Goal: Information Seeking & Learning: Learn about a topic

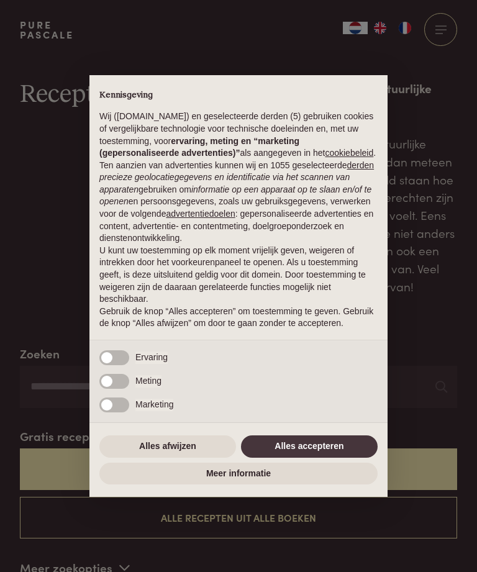
click at [176, 458] on button "Alles afwijzen" at bounding box center [167, 447] width 137 height 22
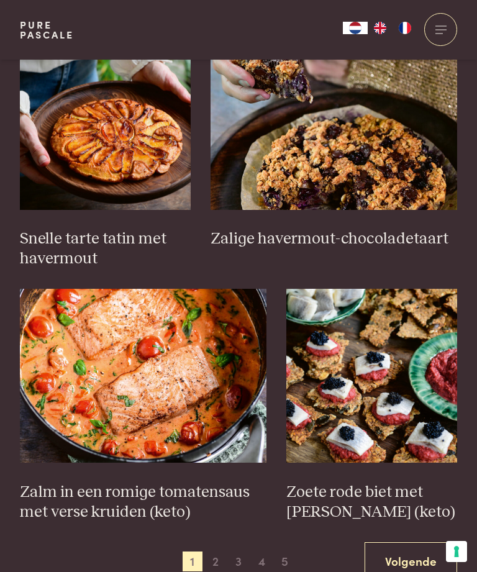
scroll to position [1600, 0]
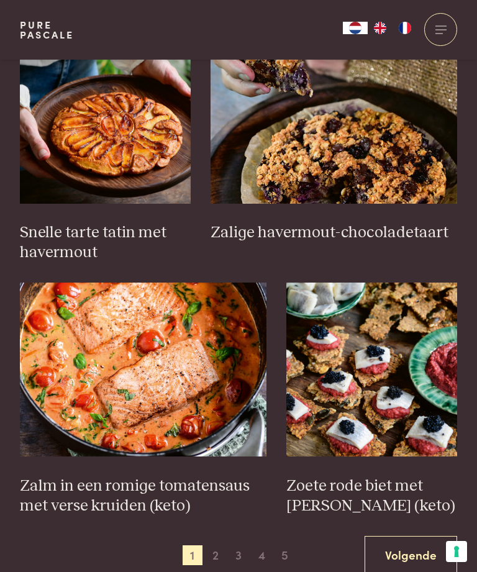
click at [154, 393] on img at bounding box center [143, 370] width 247 height 174
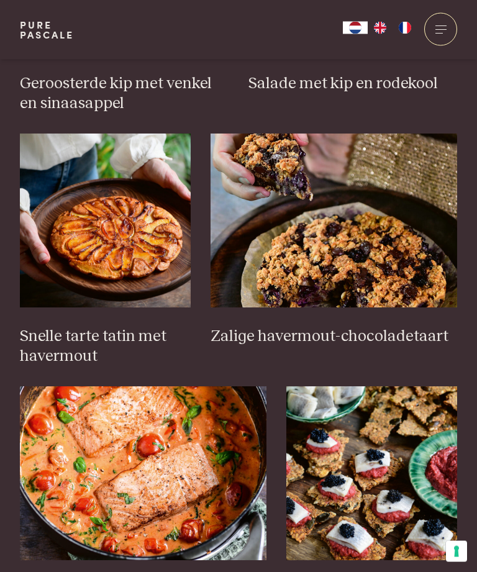
scroll to position [1494, 0]
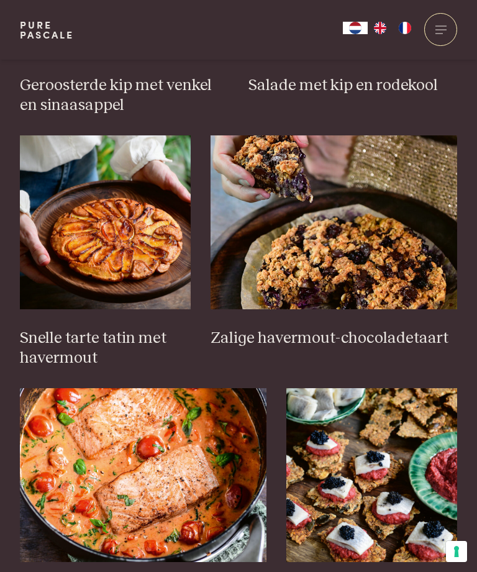
click at [131, 244] on img at bounding box center [105, 222] width 171 height 174
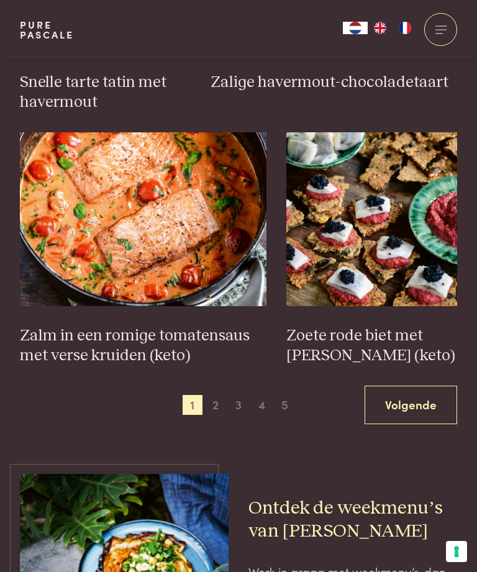
scroll to position [1771, 0]
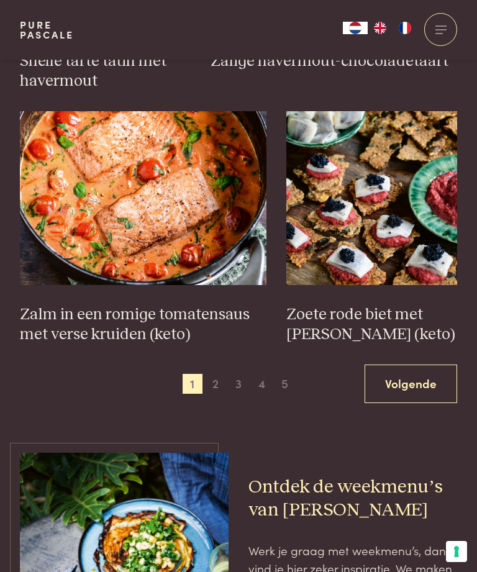
click at [414, 383] on link "Volgende" at bounding box center [411, 384] width 93 height 39
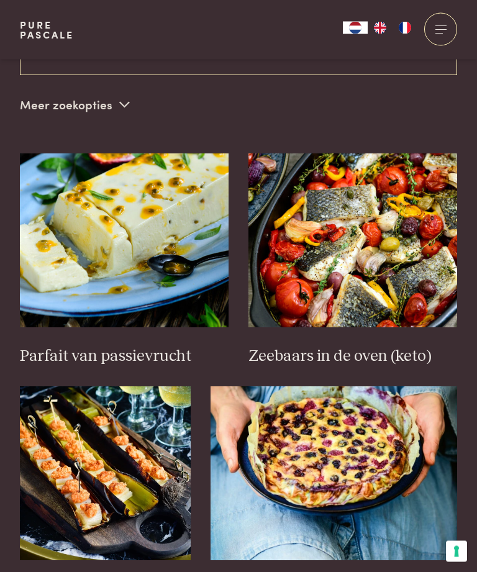
scroll to position [464, 0]
click at [130, 229] on img at bounding box center [124, 240] width 209 height 174
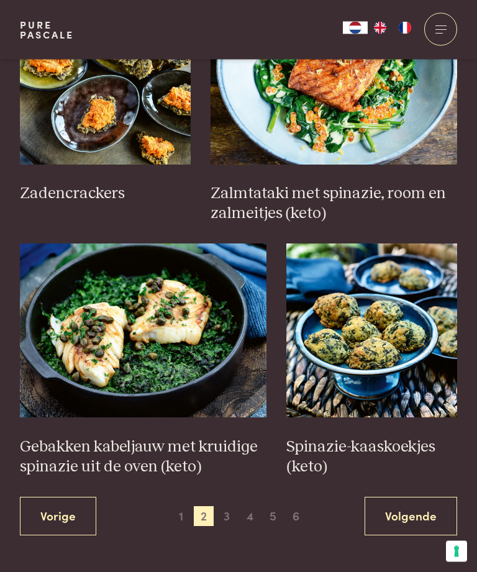
scroll to position [1640, 0]
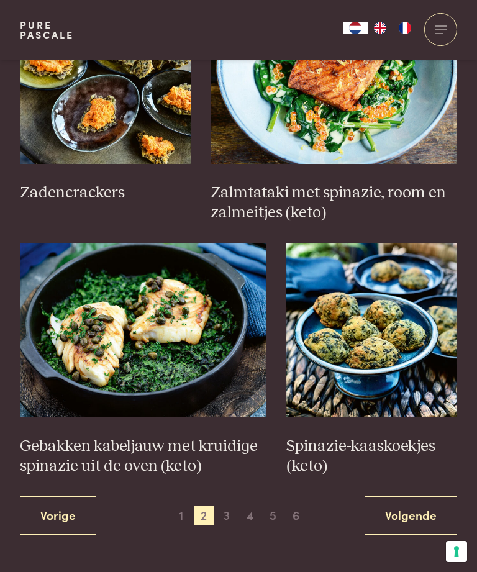
click at [427, 513] on link "Volgende" at bounding box center [411, 515] width 93 height 39
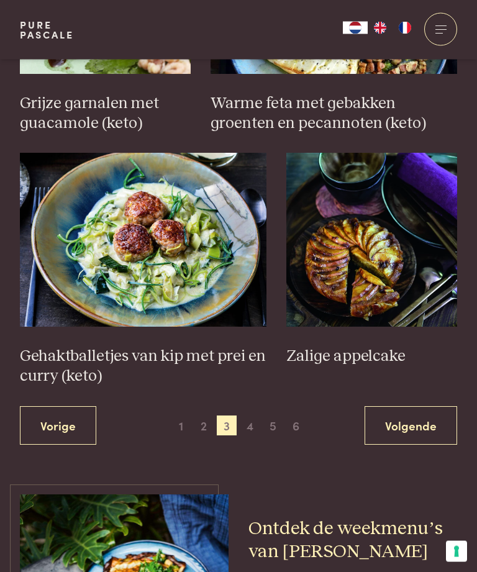
scroll to position [1829, 0]
click at [405, 426] on link "Volgende" at bounding box center [411, 425] width 93 height 39
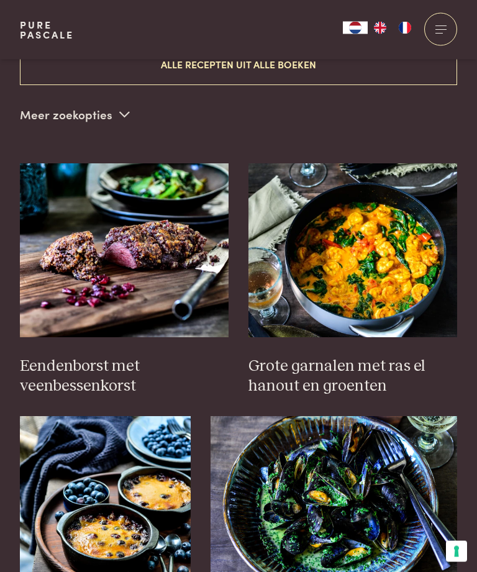
scroll to position [454, 0]
click at [150, 289] on img at bounding box center [124, 250] width 209 height 174
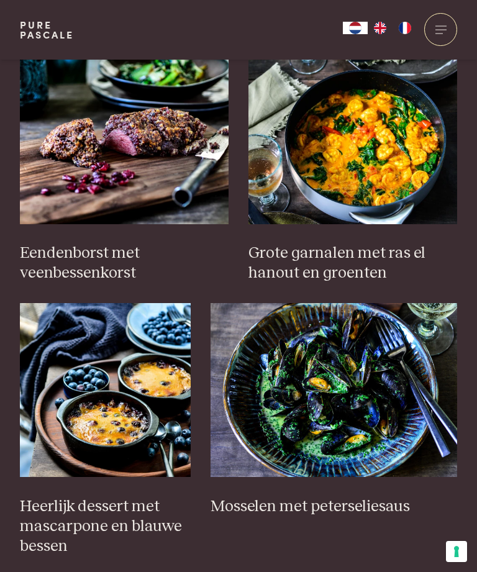
scroll to position [564, 0]
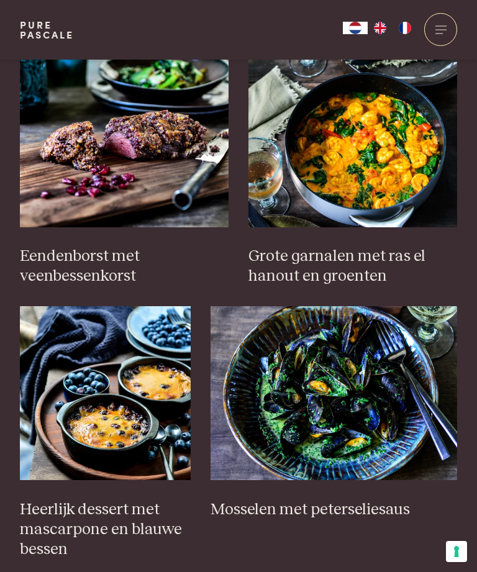
click at [375, 152] on img at bounding box center [353, 140] width 209 height 174
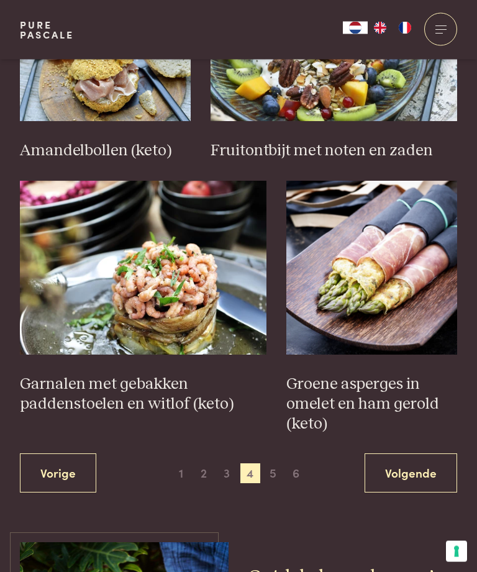
scroll to position [1702, 0]
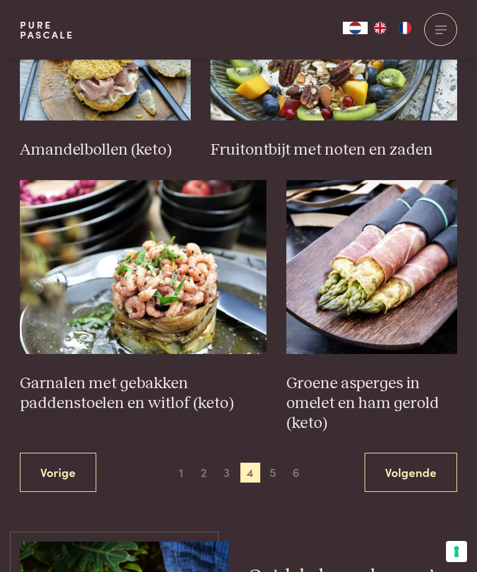
click at [226, 475] on span "3" at bounding box center [227, 473] width 20 height 20
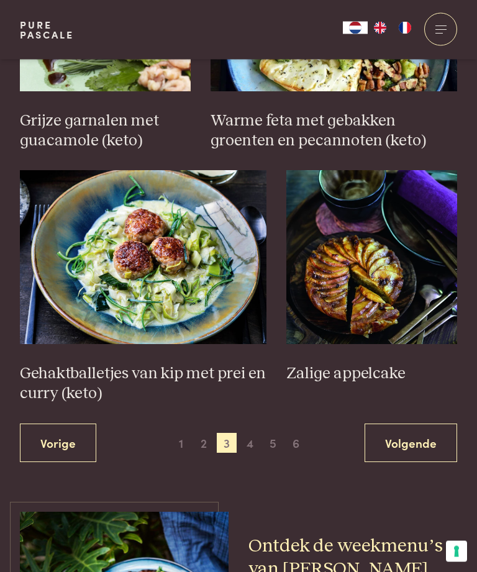
scroll to position [1811, 0]
click at [373, 292] on img at bounding box center [371, 257] width 171 height 174
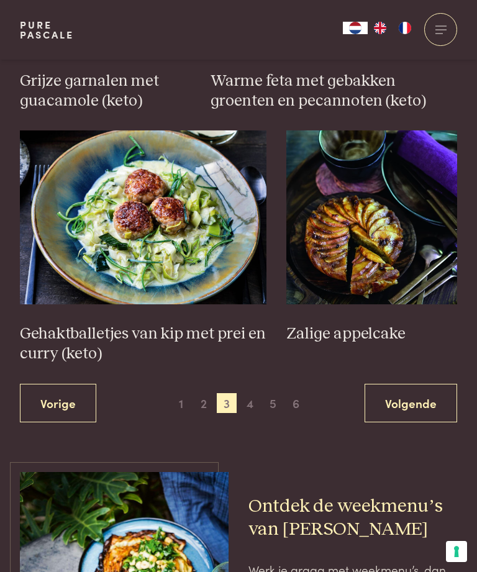
click at [275, 402] on span "5" at bounding box center [273, 403] width 20 height 20
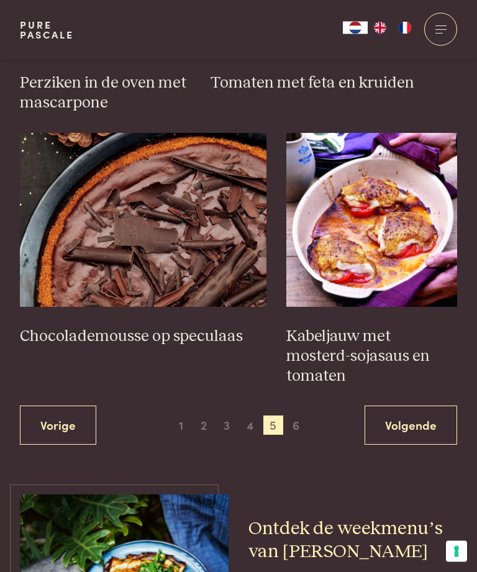
scroll to position [1772, 0]
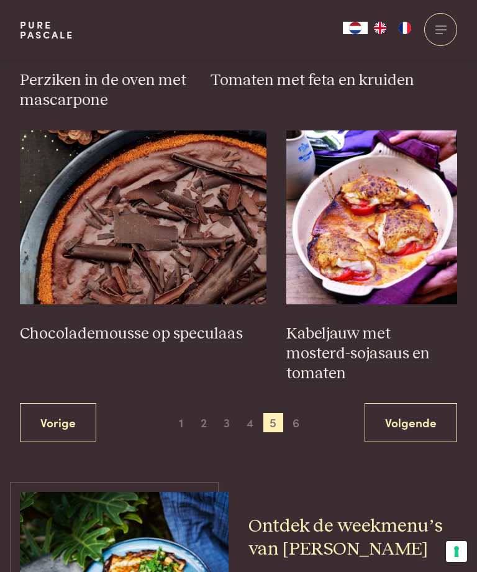
click at [304, 418] on span "6" at bounding box center [296, 423] width 20 height 20
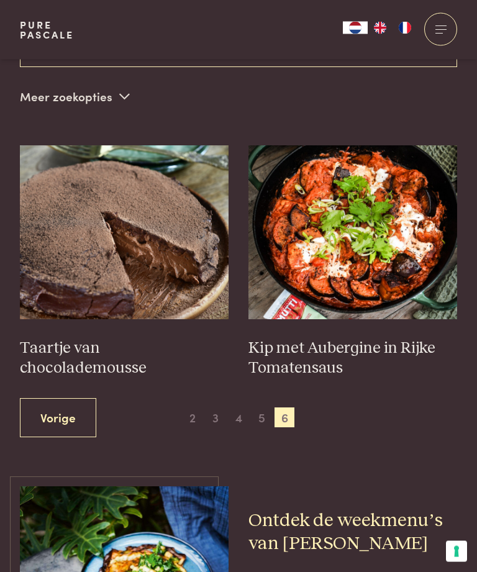
scroll to position [472, 0]
click at [142, 262] on img at bounding box center [124, 232] width 209 height 174
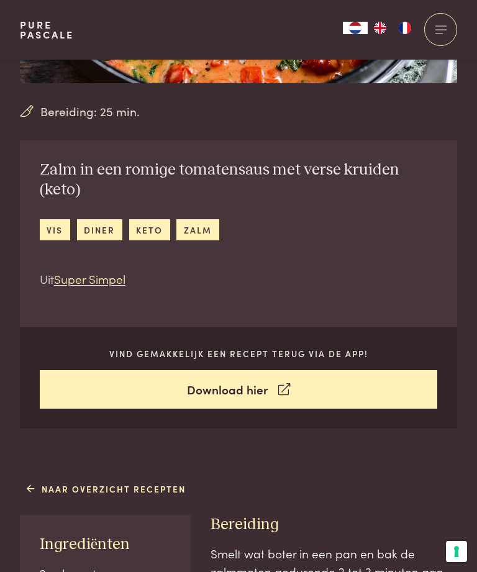
scroll to position [236, 0]
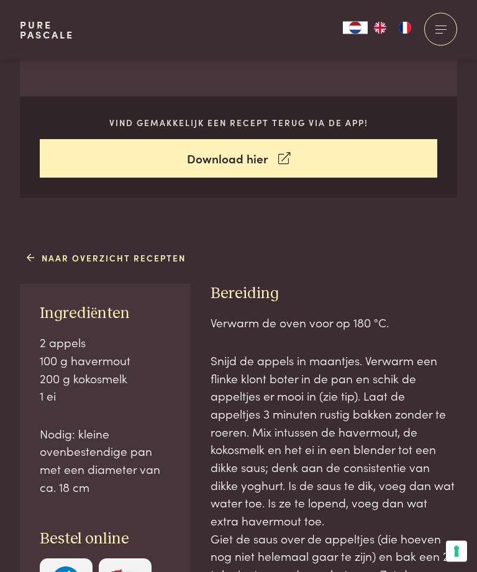
scroll to position [446, 0]
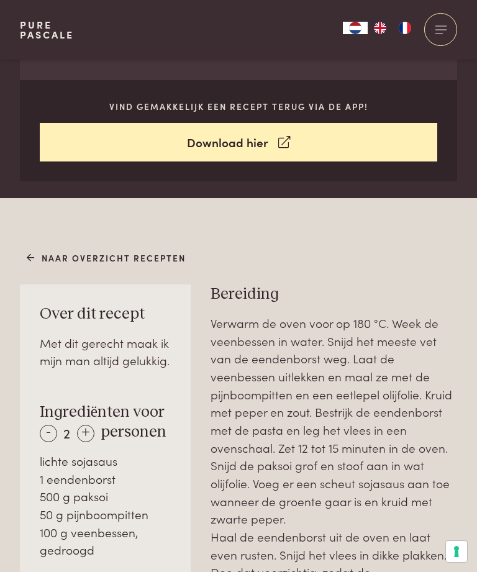
scroll to position [466, 0]
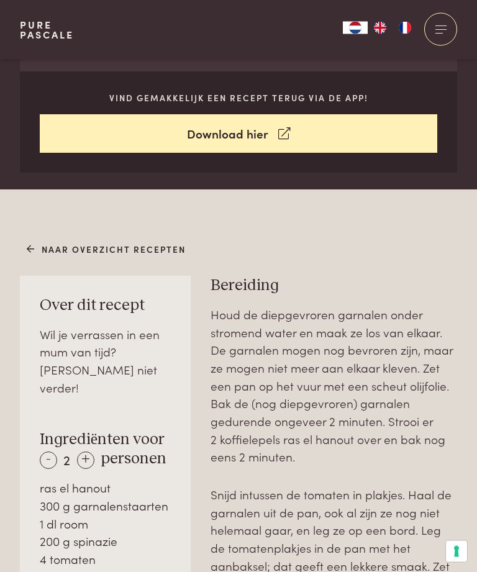
scroll to position [468, 0]
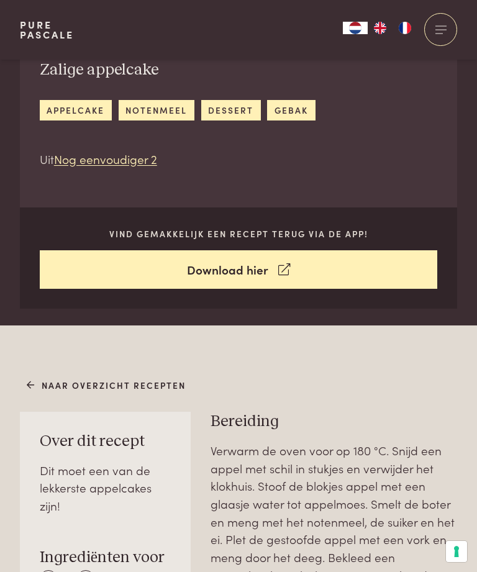
scroll to position [336, 0]
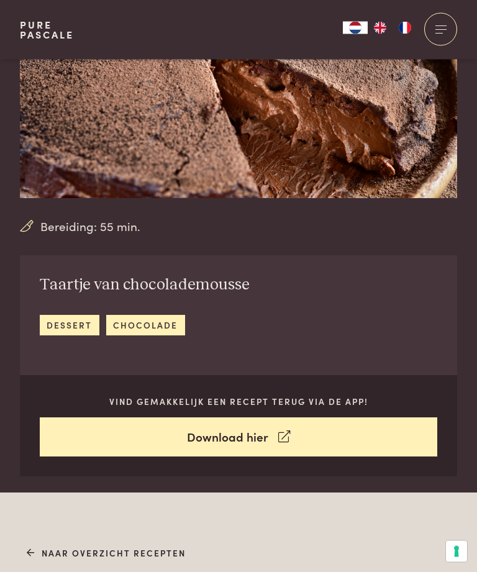
scroll to position [104, 0]
